Goal: Information Seeking & Learning: Check status

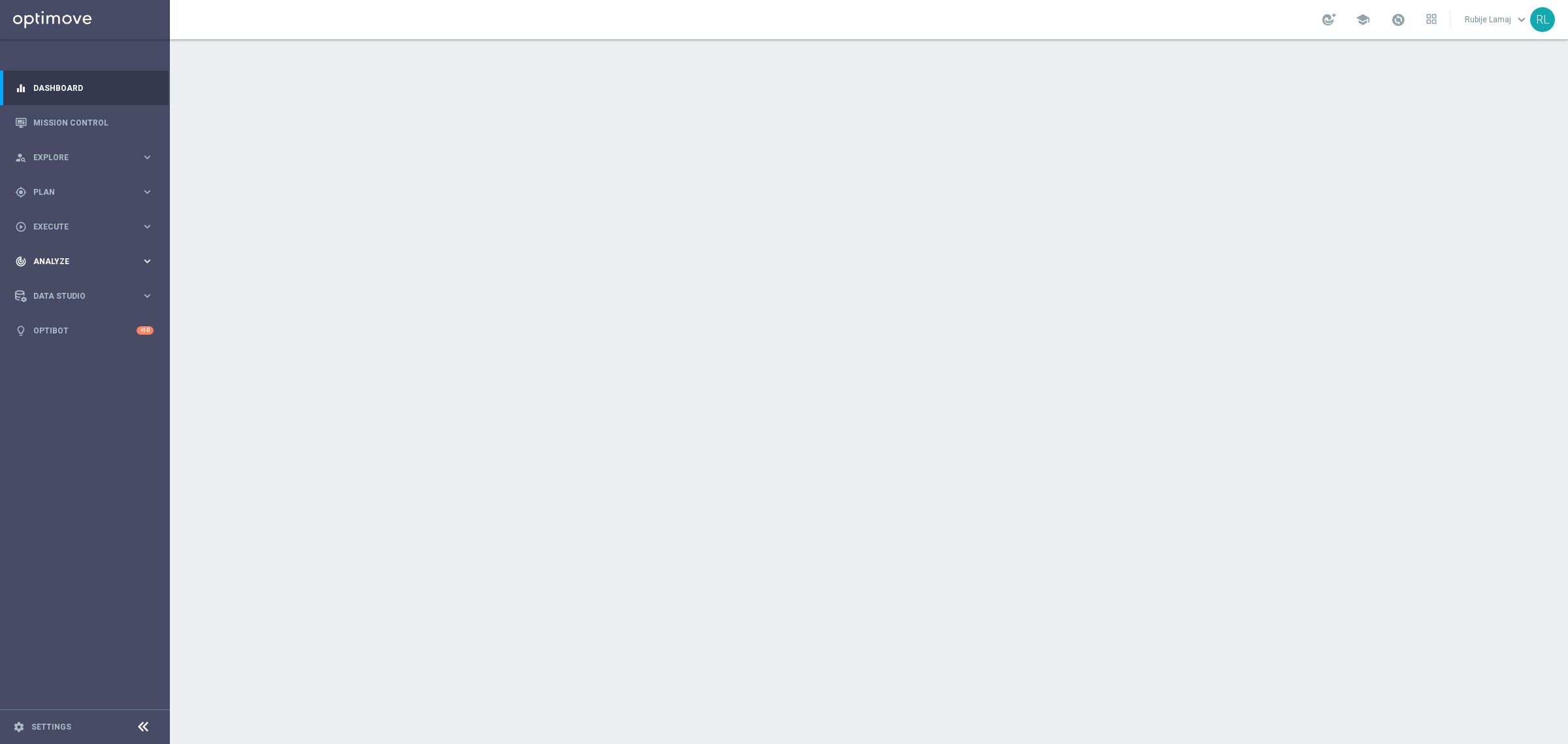
click at [83, 253] on div "track_changes Analyze keyboard_arrow_right" at bounding box center [84, 261] width 169 height 35
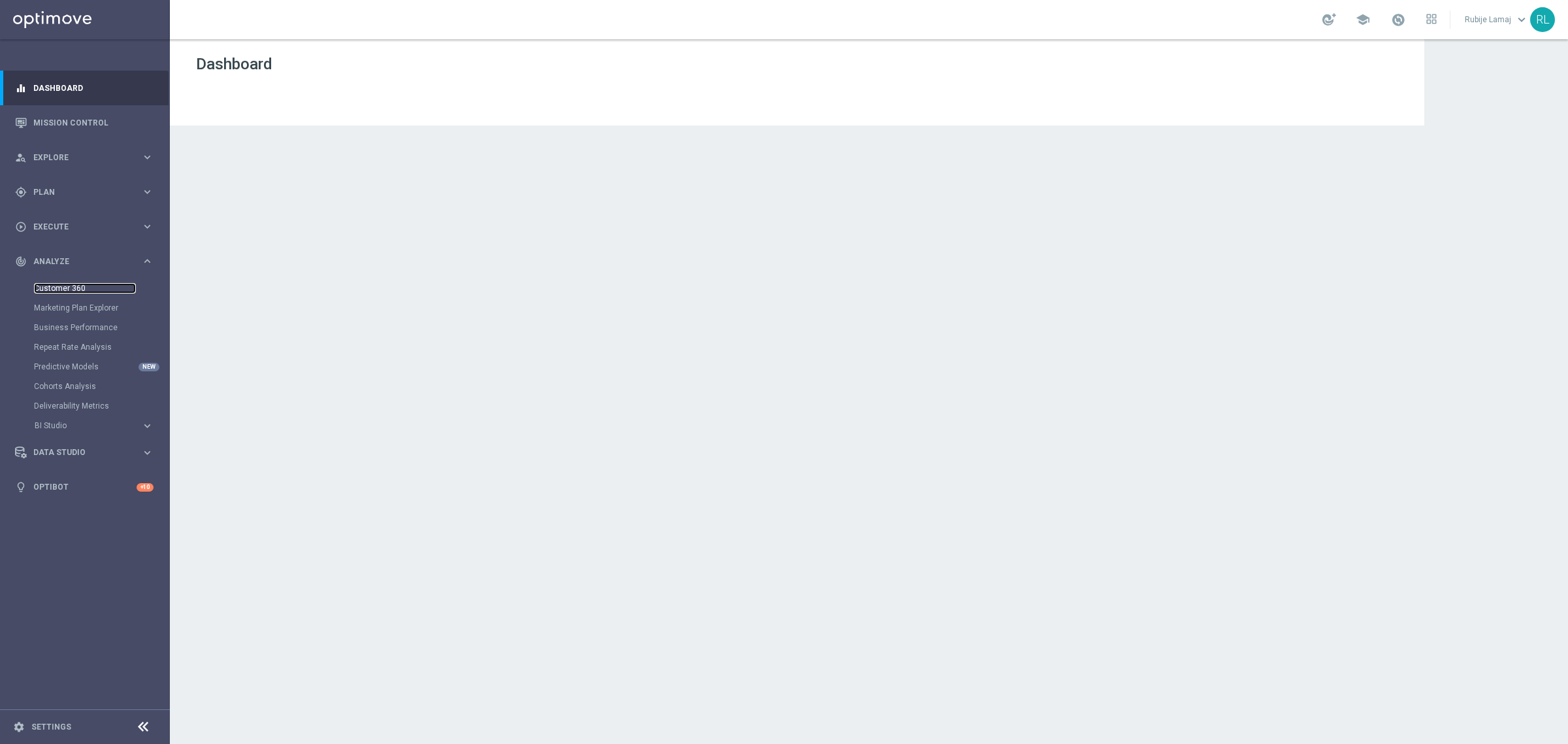
click at [62, 288] on link "Customer 360" at bounding box center [85, 288] width 102 height 11
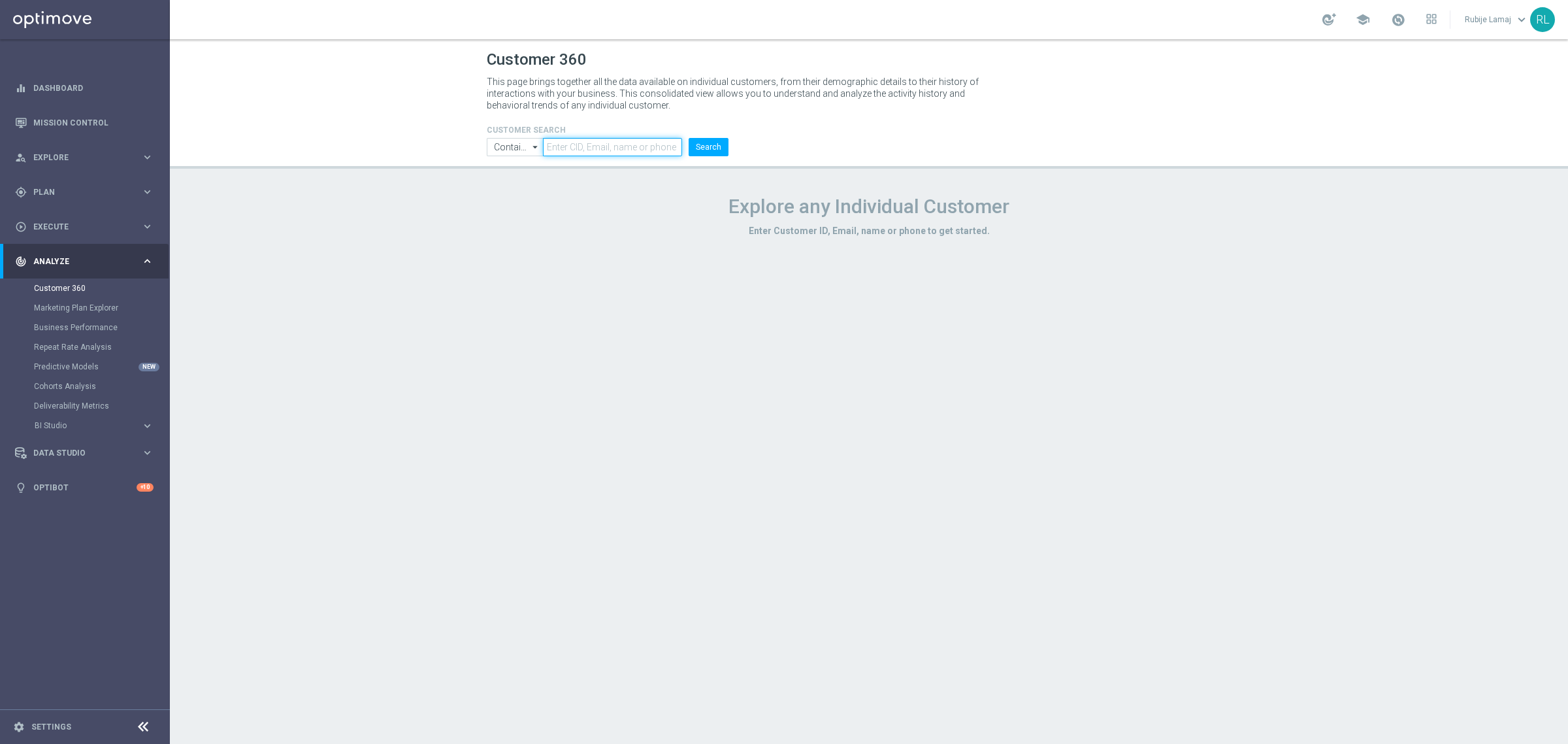
click at [609, 139] on input "text" at bounding box center [612, 147] width 139 height 18
paste input "6280799"
click at [706, 147] on button "Search" at bounding box center [708, 147] width 40 height 18
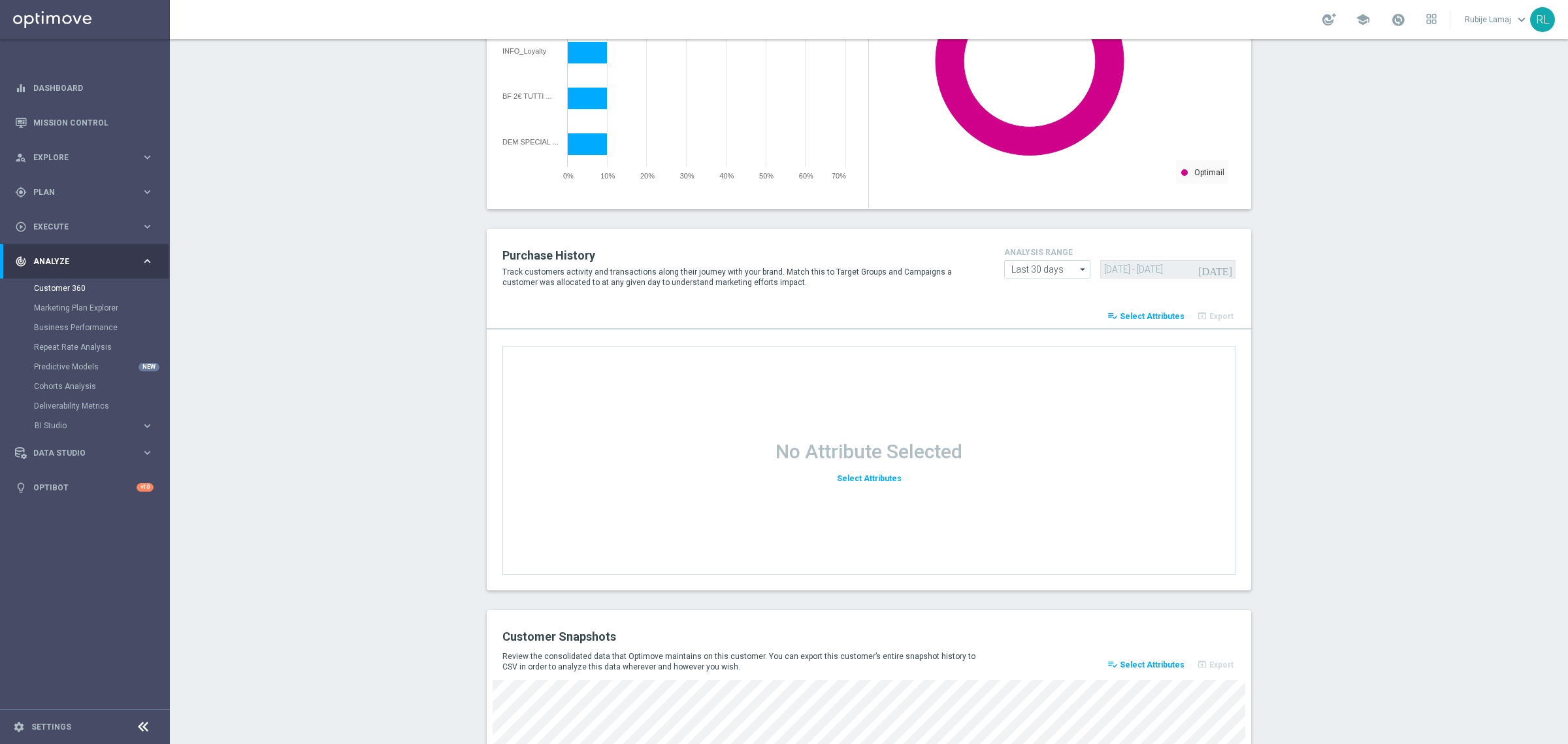
scroll to position [1524, 0]
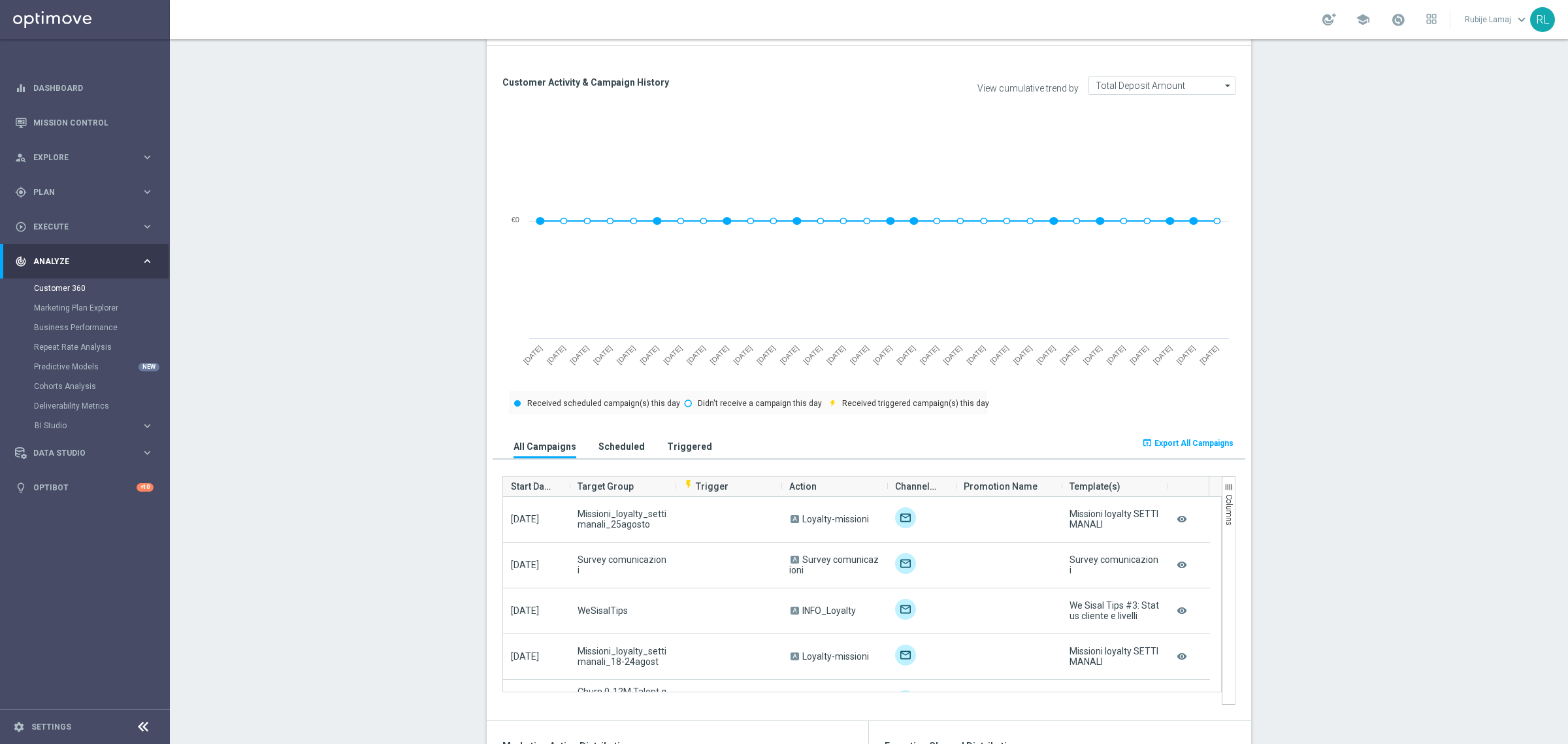
scroll to position [0, 0]
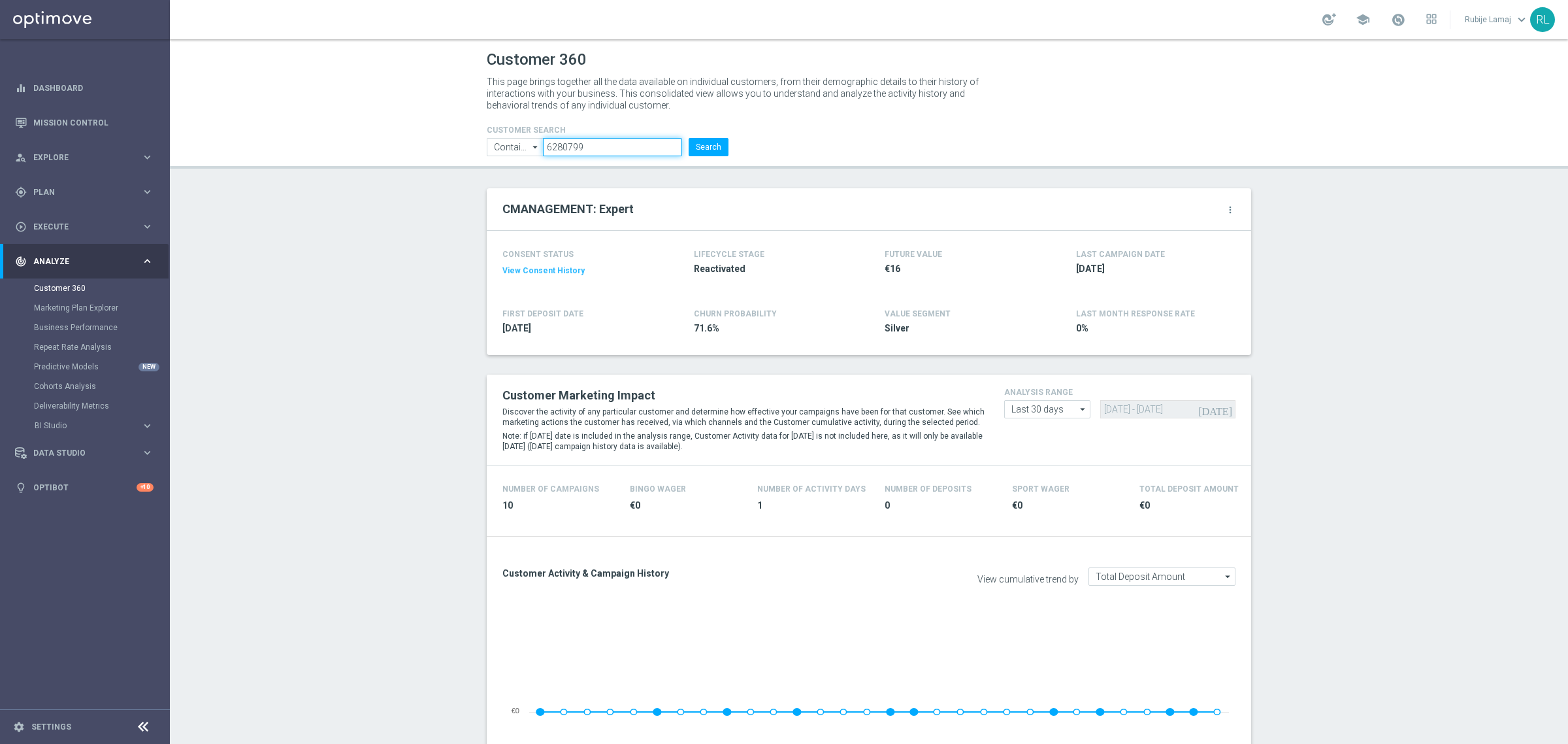
drag, startPoint x: 593, startPoint y: 147, endPoint x: 513, endPoint y: 134, distance: 81.0
click at [513, 134] on form "CUSTOMER SEARCH Contains Contains arrow_drop_down Show Selected 0 of NaN Contai…" at bounding box center [608, 141] width 242 height 31
paste input "96371"
type input "6296371"
click at [700, 141] on button "Search" at bounding box center [708, 147] width 40 height 18
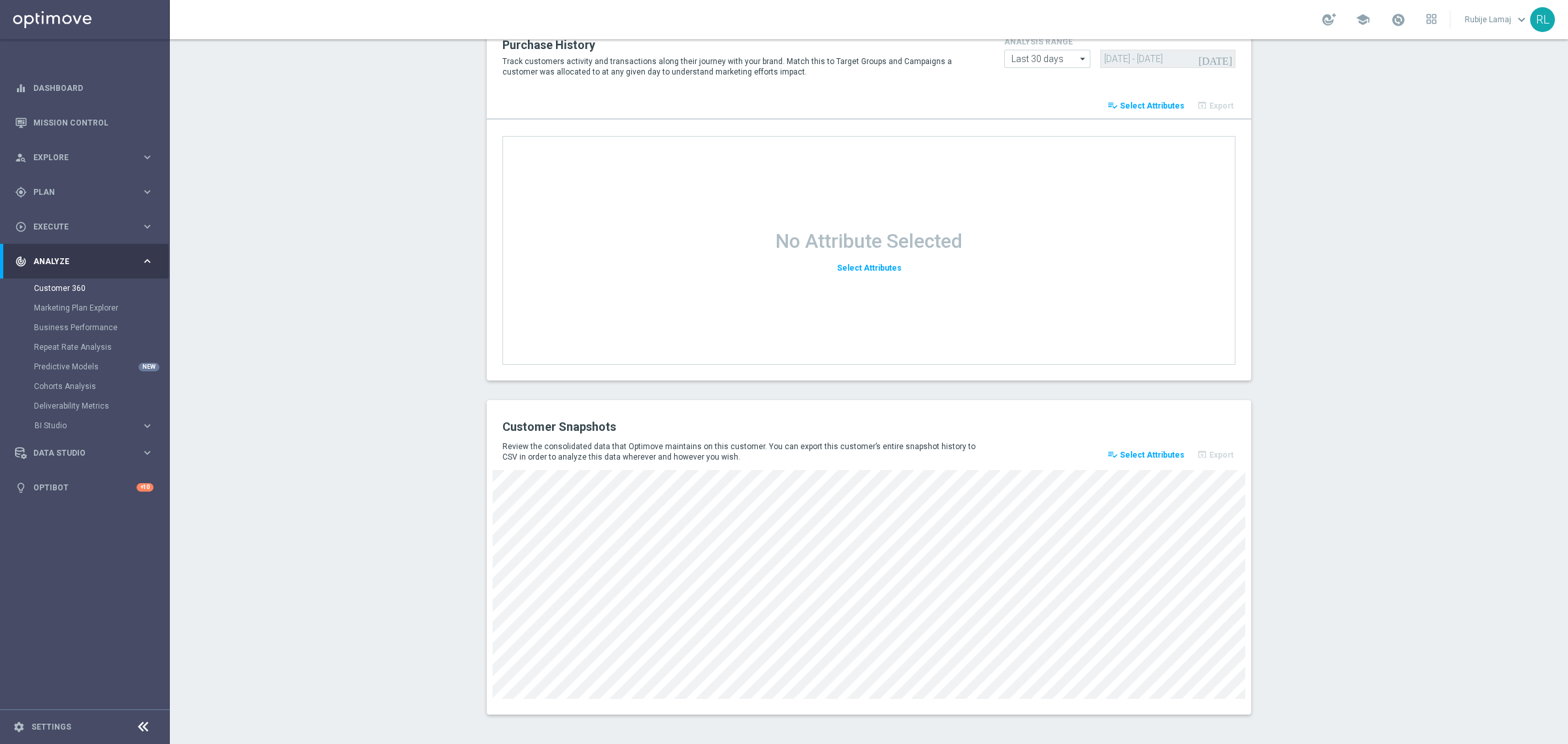
scroll to position [1524, 0]
